Goal: Navigation & Orientation: Understand site structure

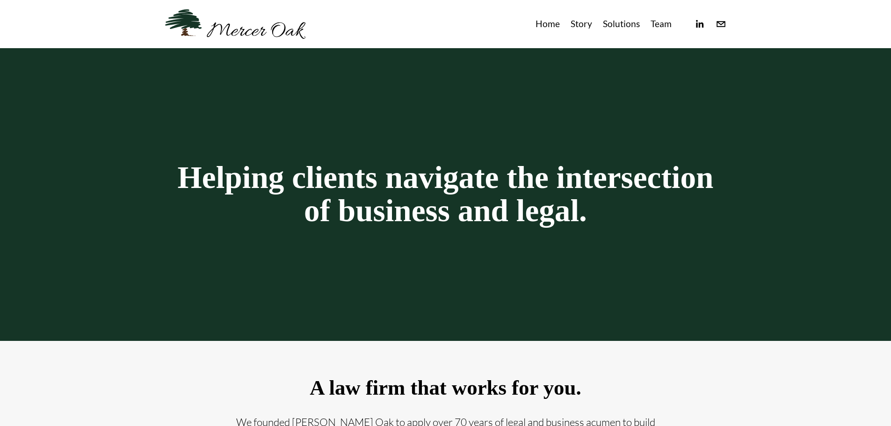
click at [666, 21] on link "Team" at bounding box center [661, 23] width 21 height 15
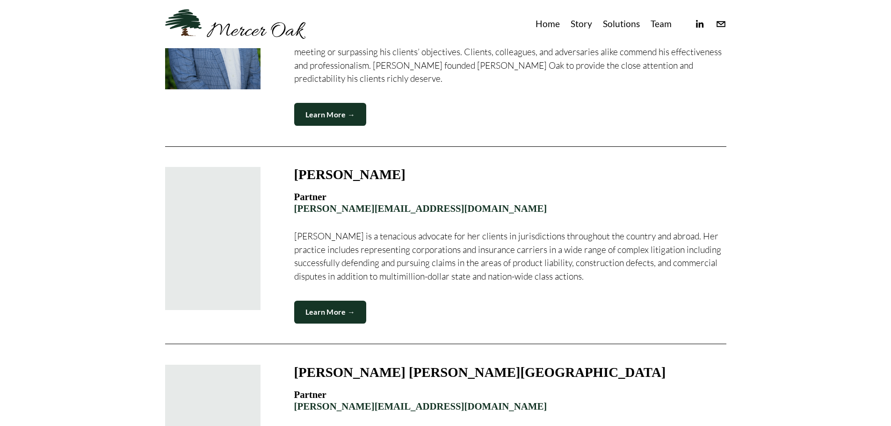
scroll to position [620, 0]
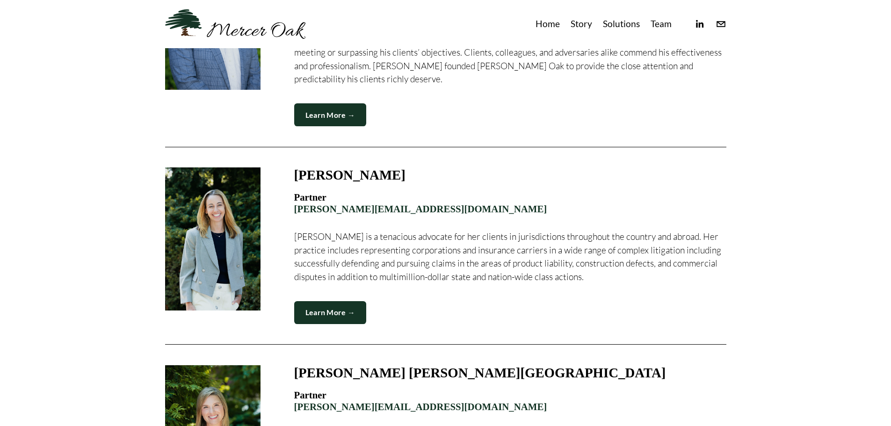
click at [331, 301] on link "Learn More →" at bounding box center [330, 312] width 72 height 23
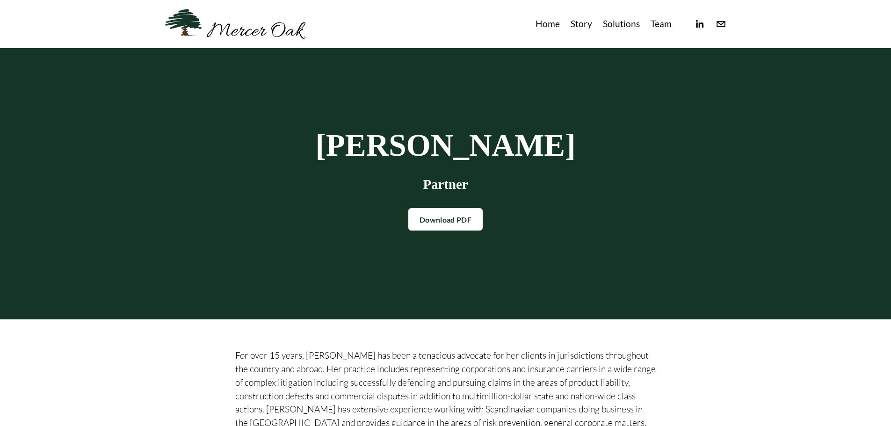
click at [575, 22] on link "Story" at bounding box center [582, 23] width 22 height 15
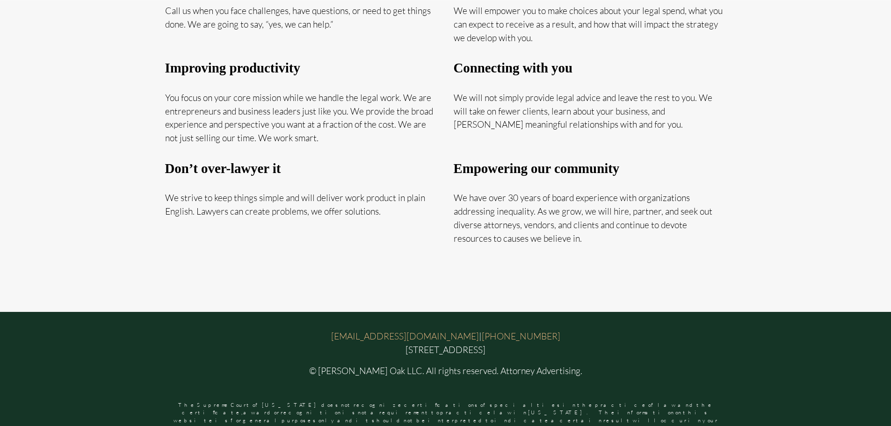
scroll to position [592, 0]
